Goal: Transaction & Acquisition: Download file/media

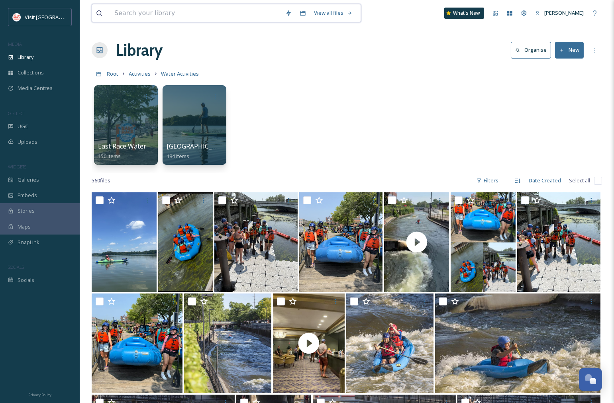
click at [134, 16] on input at bounding box center [195, 13] width 171 height 18
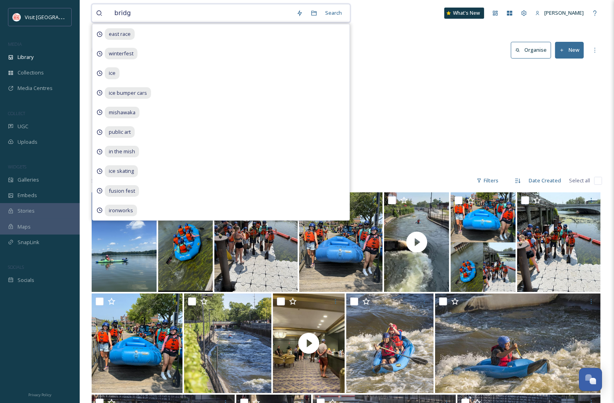
type input "bridge"
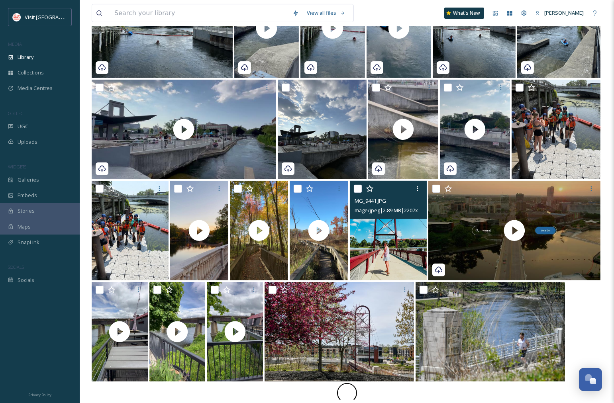
scroll to position [625, 0]
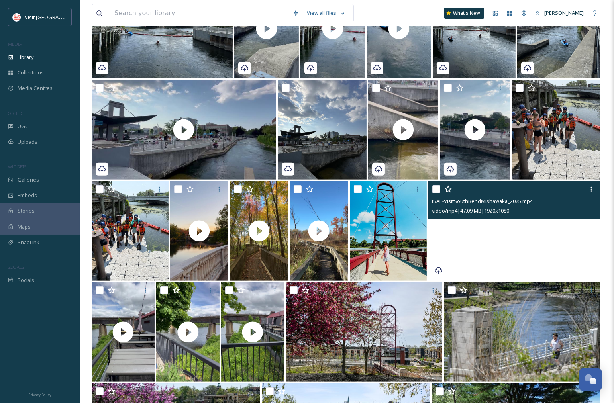
click at [516, 233] on video "ISAE-VisitSouthBendMishawaka_2025.mp4" at bounding box center [514, 231] width 173 height 100
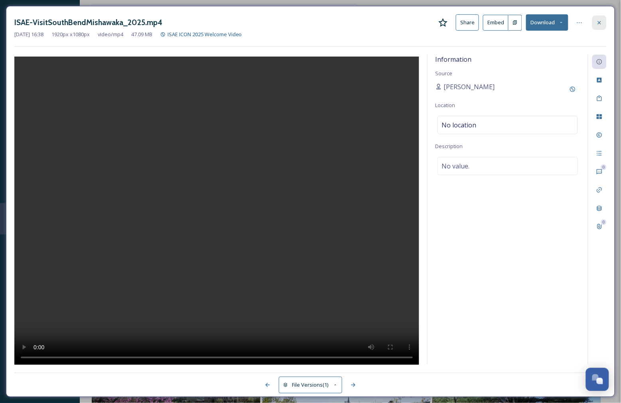
click at [600, 23] on icon at bounding box center [599, 23] width 6 height 6
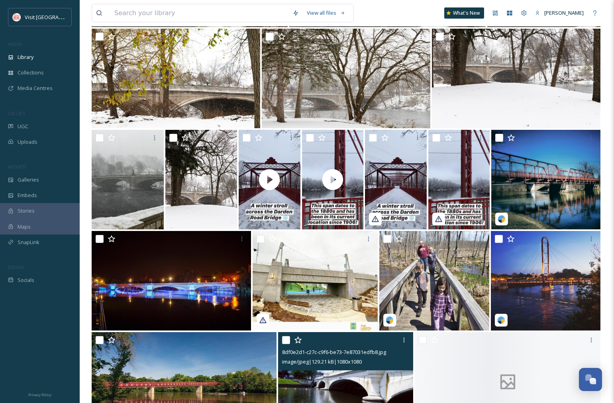
scroll to position [1732, 0]
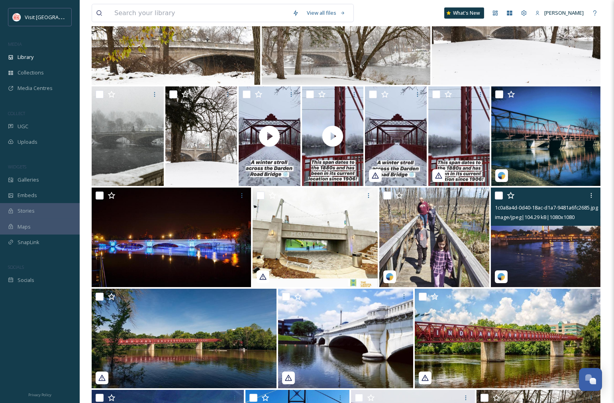
click at [539, 242] on img at bounding box center [546, 238] width 110 height 100
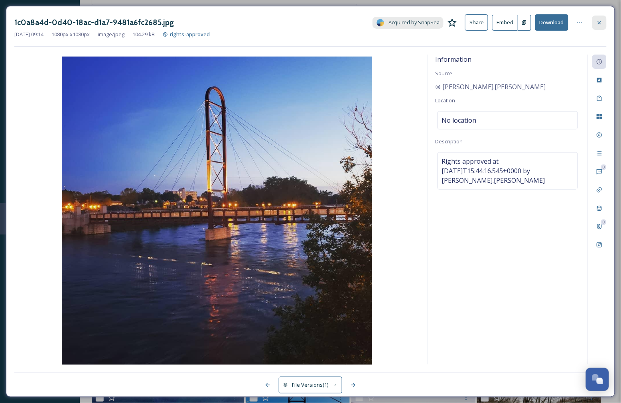
click at [602, 22] on icon at bounding box center [599, 23] width 6 height 6
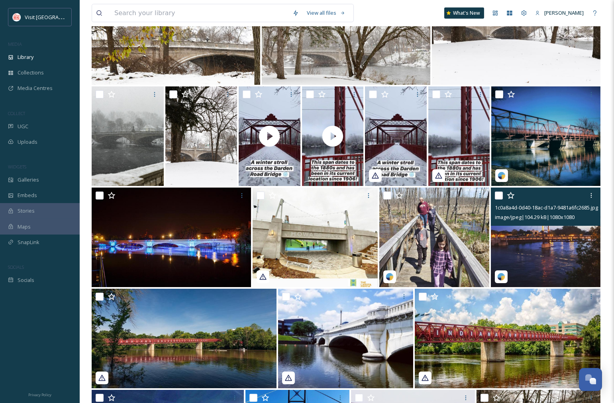
click at [369, 14] on div "View all files What's New [PERSON_NAME]" at bounding box center [347, 13] width 511 height 26
click at [171, 10] on input at bounding box center [199, 13] width 178 height 18
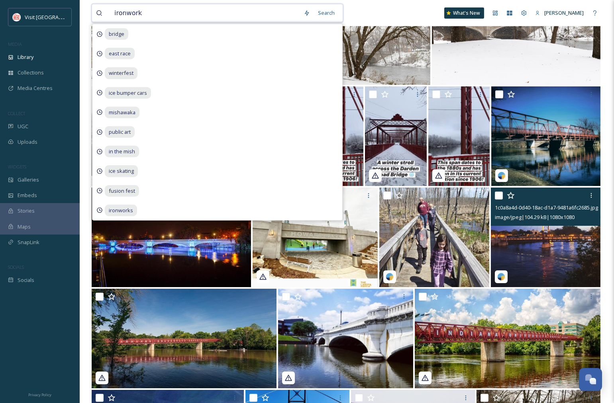
type input "ironworks"
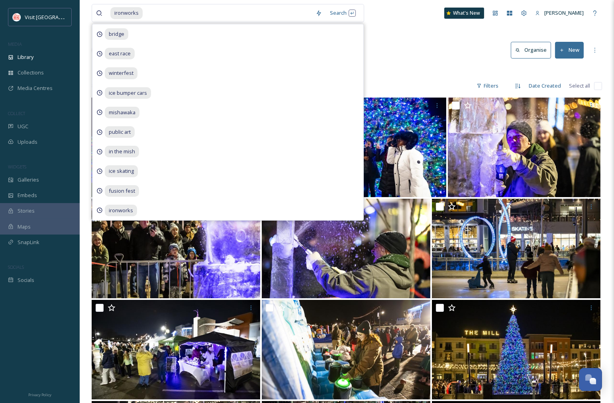
click at [407, 25] on div "ironworks Search bridge east race winterfest ice bumper cars mishawaka public a…" at bounding box center [347, 13] width 511 height 26
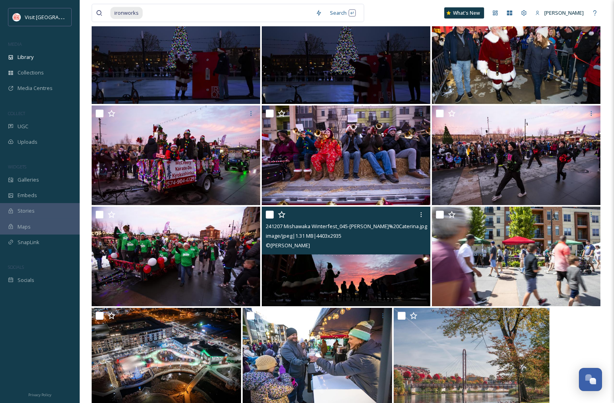
scroll to position [2639, 0]
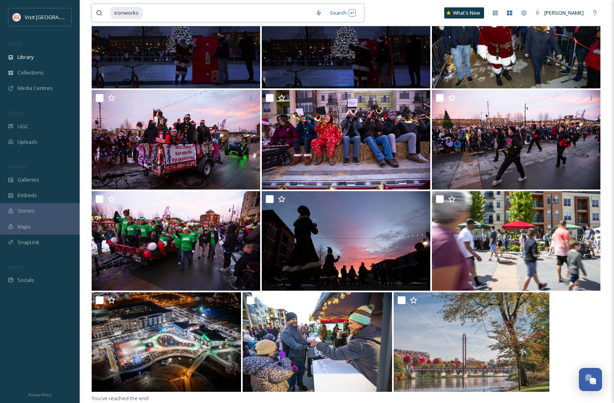
click at [146, 12] on input at bounding box center [227, 13] width 168 height 18
type input "i"
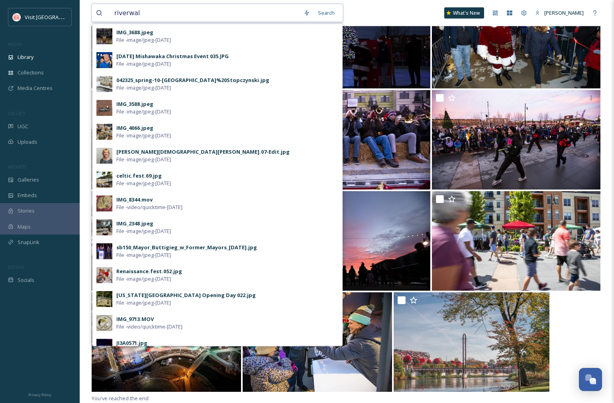
type input "riverwalk"
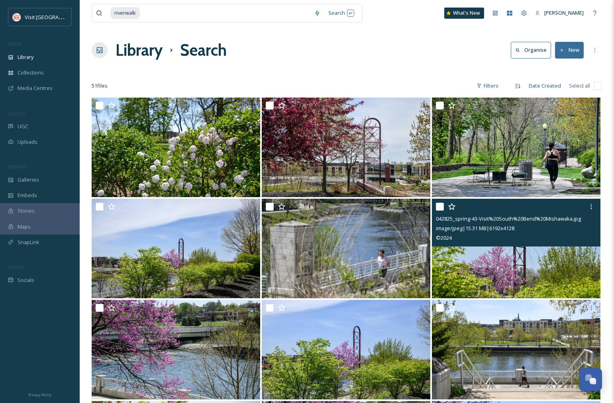
click at [512, 276] on img at bounding box center [516, 249] width 169 height 100
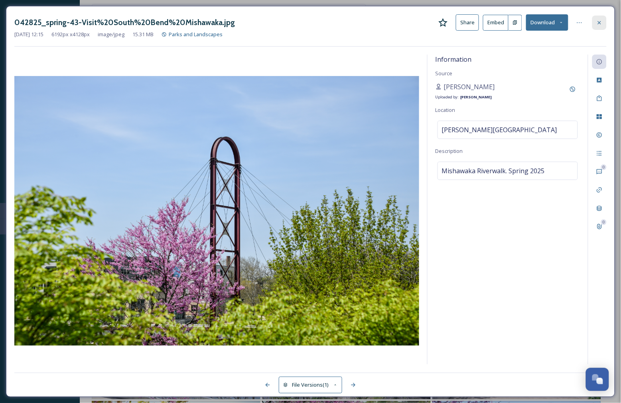
click at [603, 22] on div at bounding box center [599, 23] width 14 height 14
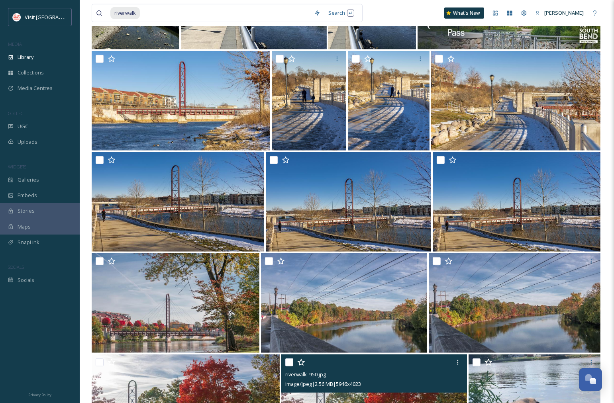
scroll to position [956, 0]
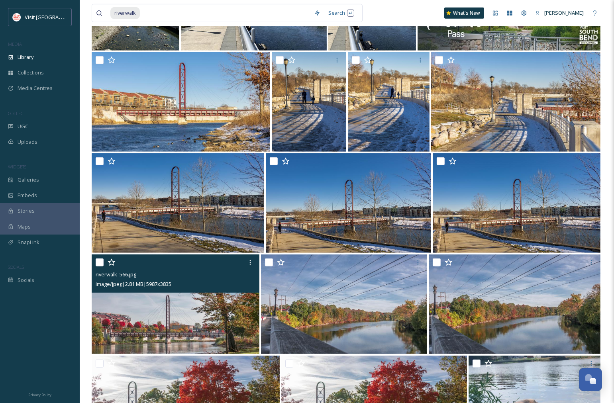
click at [193, 311] on img at bounding box center [176, 305] width 168 height 100
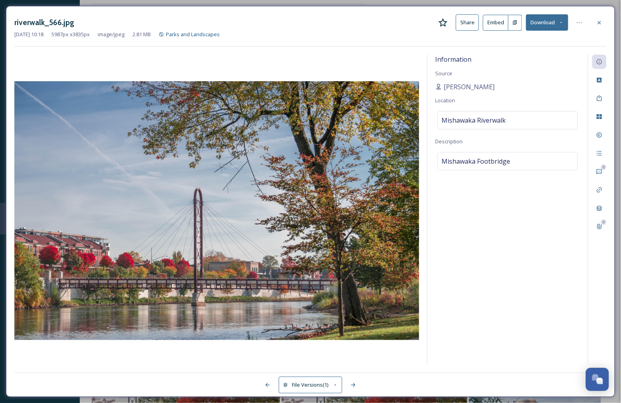
click at [544, 26] on button "Download" at bounding box center [547, 22] width 42 height 16
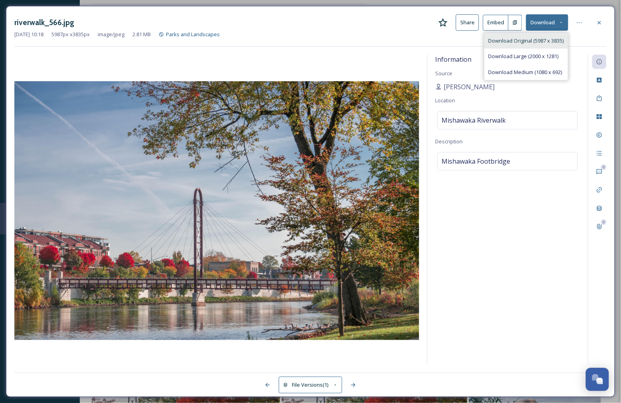
click at [528, 44] on span "Download Original (5987 x 3835)" at bounding box center [525, 41] width 75 height 8
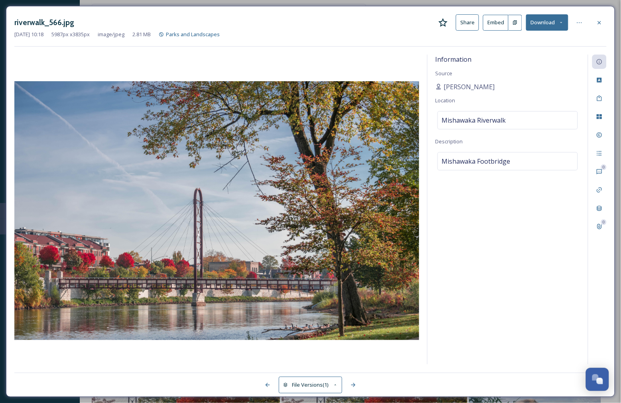
click at [220, 359] on div at bounding box center [216, 210] width 405 height 310
click at [599, 23] on icon at bounding box center [598, 22] width 3 height 3
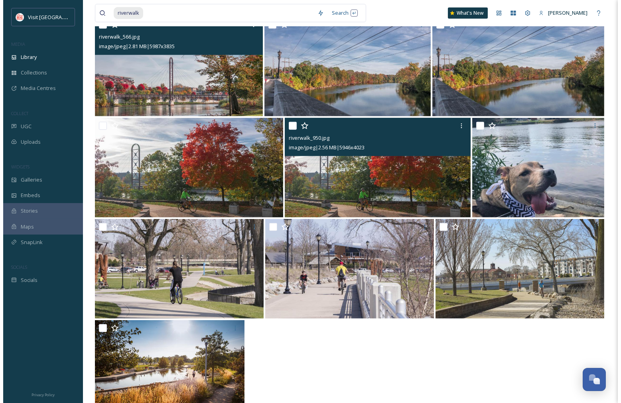
scroll to position [1222, 0]
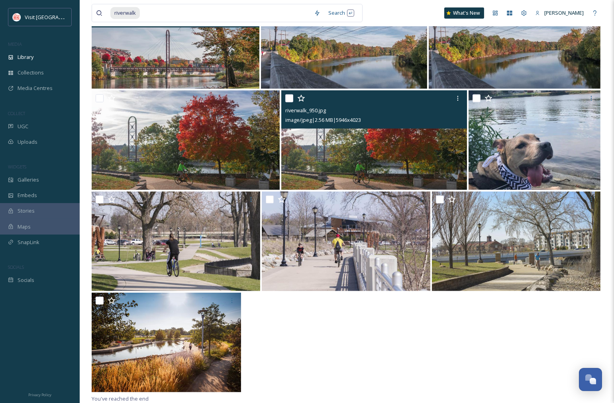
click at [335, 155] on img at bounding box center [374, 140] width 186 height 100
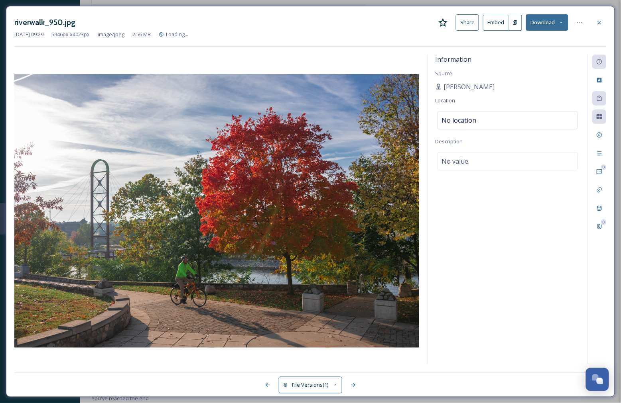
click at [536, 23] on button "Download" at bounding box center [547, 22] width 42 height 16
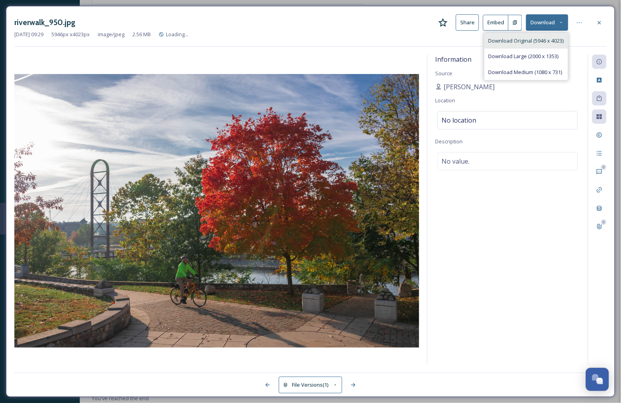
click at [528, 36] on div "Download Original (5946 x 4023)" at bounding box center [525, 41] width 83 height 16
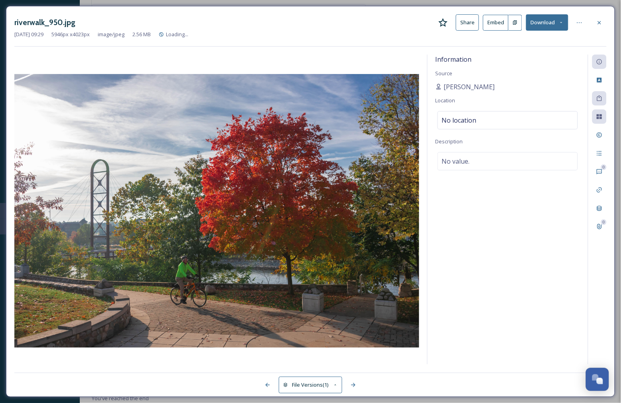
click at [254, 63] on div at bounding box center [216, 210] width 405 height 310
click at [551, 23] on button "Download" at bounding box center [547, 22] width 42 height 16
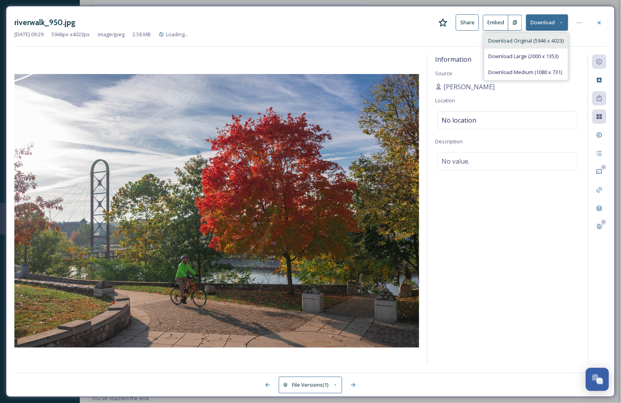
click at [547, 44] on span "Download Original (5946 x 4023)" at bounding box center [525, 41] width 75 height 8
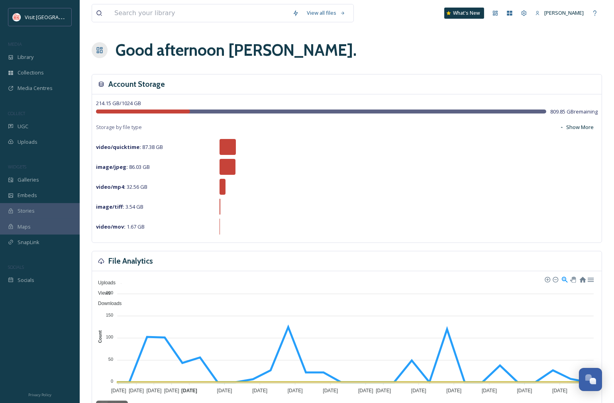
click at [116, 366] on foreignobject "Uploads Views Downloads" at bounding box center [347, 335] width 502 height 120
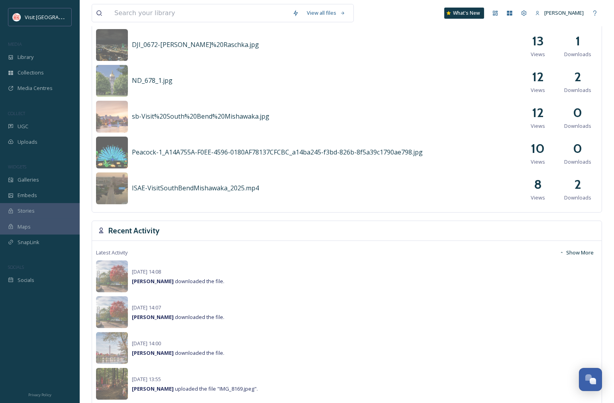
scroll to position [399, 0]
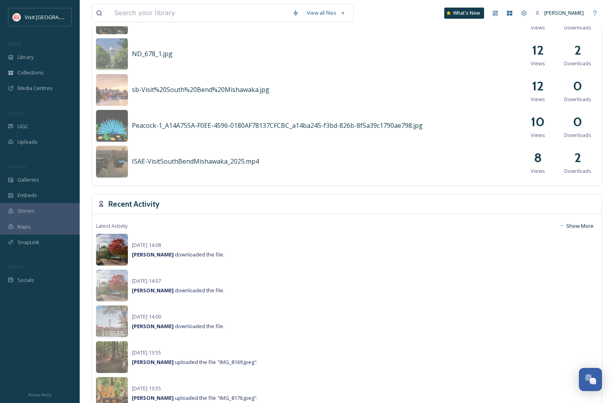
click at [114, 247] on img at bounding box center [112, 250] width 32 height 32
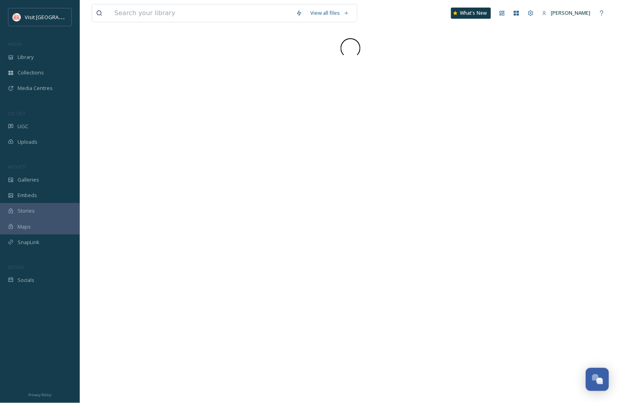
click at [214, 216] on div "View all files What's New [PERSON_NAME]" at bounding box center [350, 201] width 541 height 403
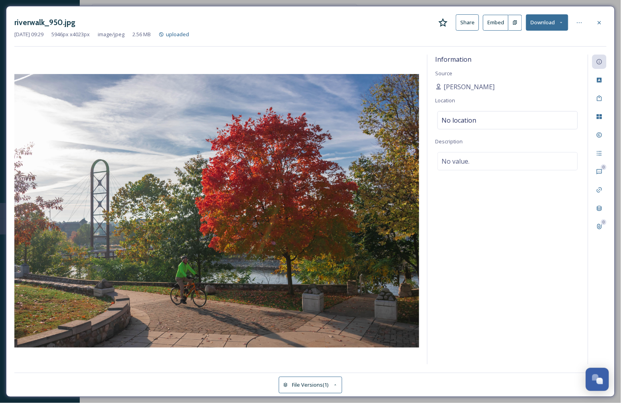
click at [555, 21] on button "Download" at bounding box center [547, 22] width 42 height 16
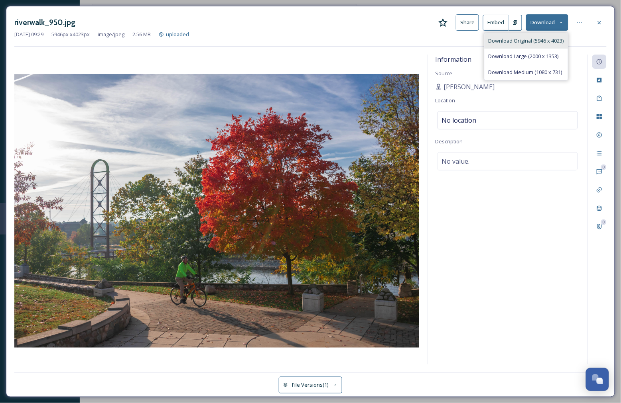
click at [534, 42] on span "Download Original (5946 x 4023)" at bounding box center [525, 41] width 75 height 8
